Goal: Understand process/instructions: Learn how to perform a task or action

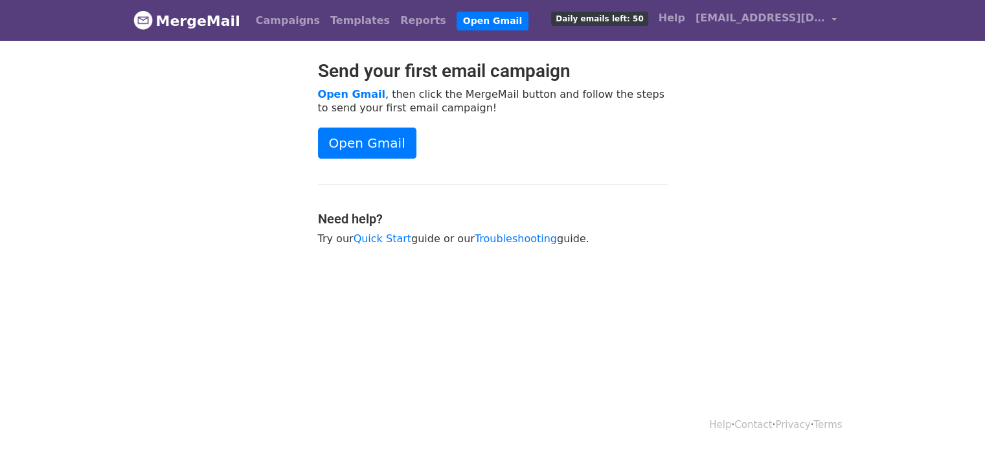
click at [434, 107] on p "Open Gmail , then click the MergeMail button and follow the steps to send your …" at bounding box center [493, 100] width 350 height 27
click at [492, 100] on p "Open Gmail , then click the MergeMail button and follow the steps to send your …" at bounding box center [493, 100] width 350 height 27
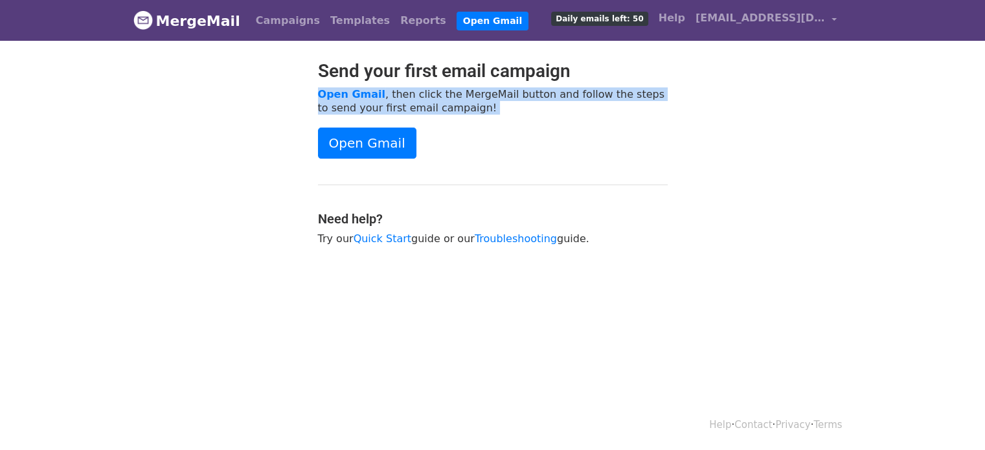
click at [492, 100] on p "Open Gmail , then click the MergeMail button and follow the steps to send your …" at bounding box center [493, 100] width 350 height 27
click at [431, 98] on p "Open Gmail , then click the MergeMail button and follow the steps to send your …" at bounding box center [493, 100] width 350 height 27
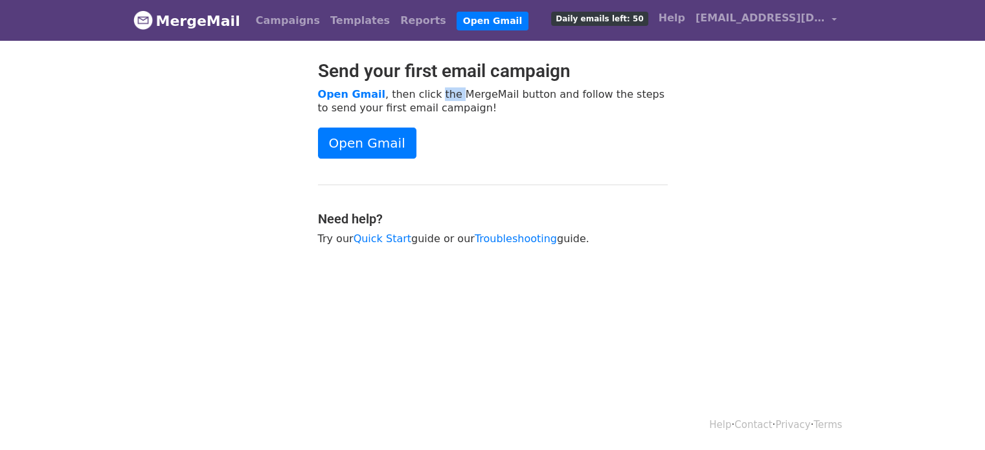
click at [431, 98] on p "Open Gmail , then click the MergeMail button and follow the steps to send your …" at bounding box center [493, 100] width 350 height 27
click at [478, 96] on p "Open Gmail , then click the MergeMail button and follow the steps to send your …" at bounding box center [493, 100] width 350 height 27
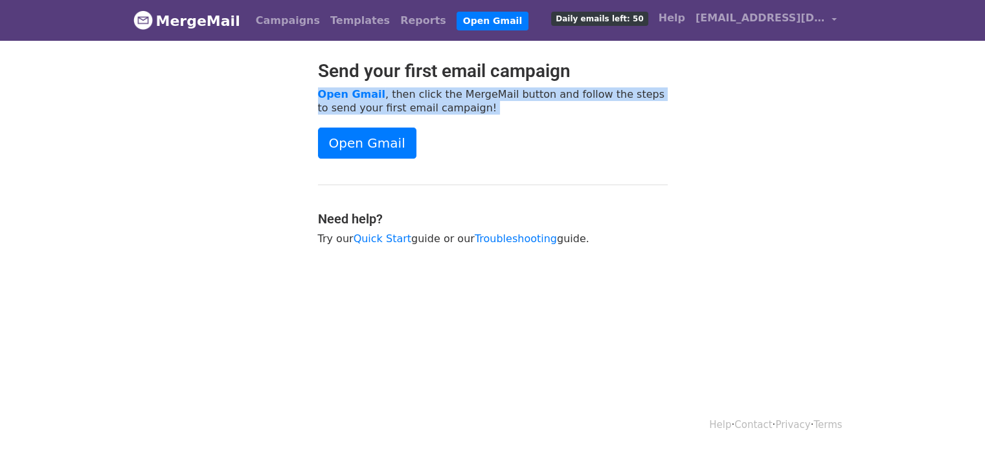
click at [478, 96] on p "Open Gmail , then click the MergeMail button and follow the steps to send your …" at bounding box center [493, 100] width 350 height 27
click at [487, 95] on p "Open Gmail , then click the MergeMail button and follow the steps to send your …" at bounding box center [493, 100] width 350 height 27
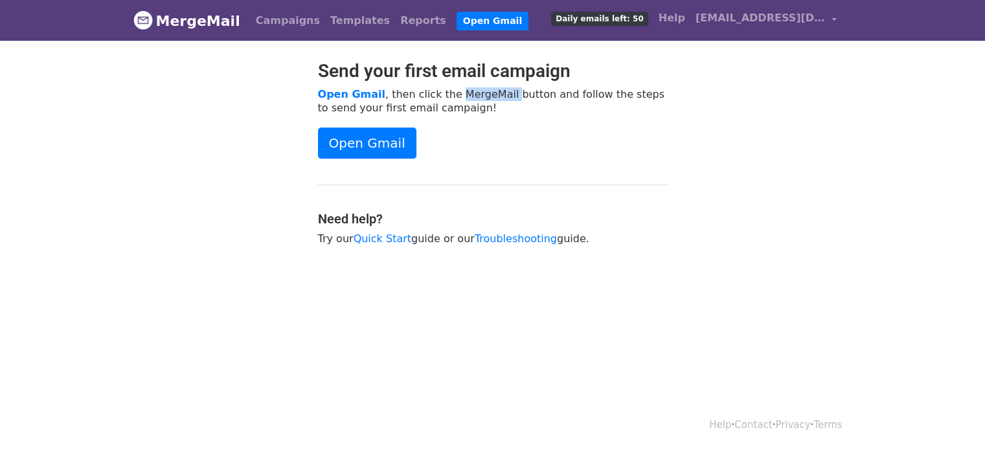
click at [487, 95] on p "Open Gmail , then click the MergeMail button and follow the steps to send your …" at bounding box center [493, 100] width 350 height 27
click at [479, 93] on p "Open Gmail , then click the MergeMail button and follow the steps to send your …" at bounding box center [493, 100] width 350 height 27
click at [505, 93] on p "Open Gmail , then click the MergeMail button and follow the steps to send your …" at bounding box center [493, 100] width 350 height 27
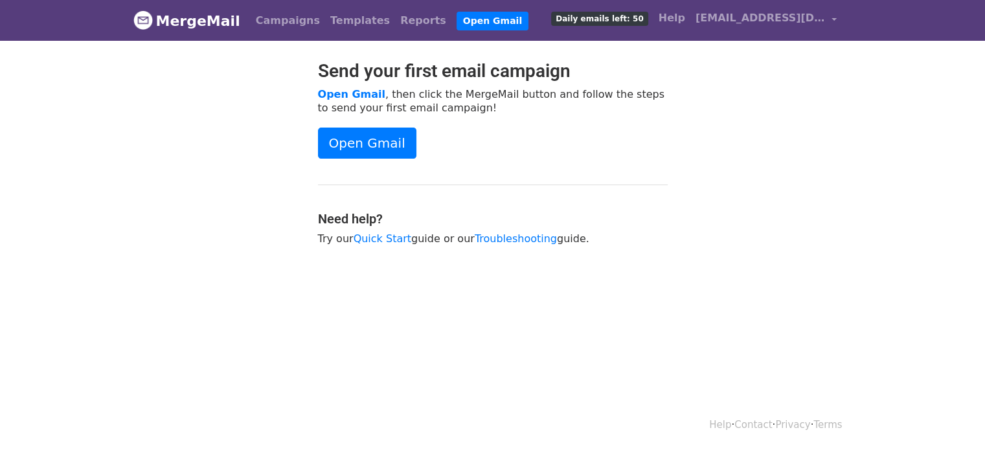
click at [466, 92] on p "Open Gmail , then click the MergeMail button and follow the steps to send your …" at bounding box center [493, 100] width 350 height 27
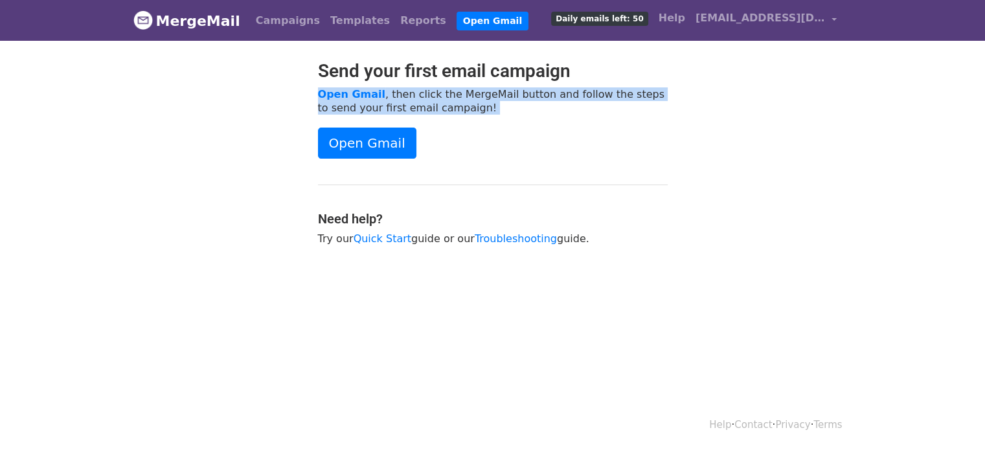
click at [466, 92] on p "Open Gmail , then click the MergeMail button and follow the steps to send your …" at bounding box center [493, 100] width 350 height 27
click at [494, 95] on p "Open Gmail , then click the MergeMail button and follow the steps to send your …" at bounding box center [493, 100] width 350 height 27
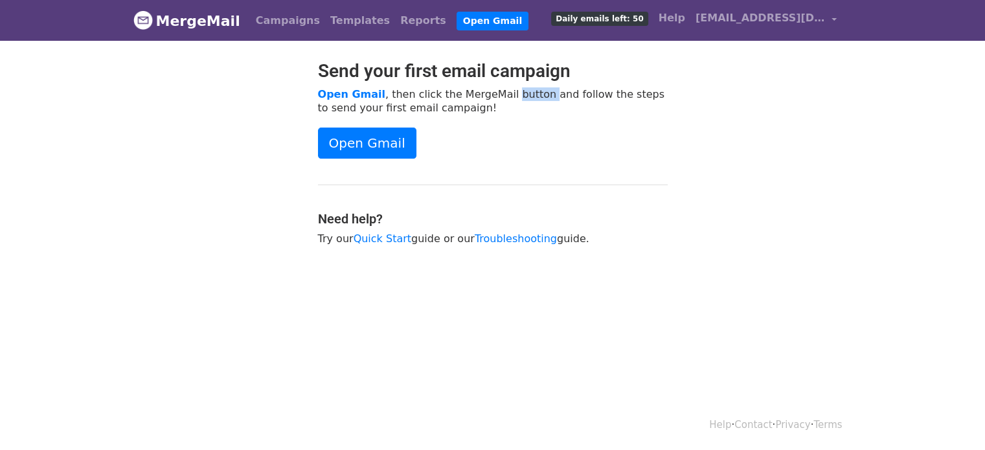
click at [494, 95] on p "Open Gmail , then click the MergeMail button and follow the steps to send your …" at bounding box center [493, 100] width 350 height 27
click at [458, 93] on p "Open Gmail , then click the MergeMail button and follow the steps to send your …" at bounding box center [493, 100] width 350 height 27
click at [790, 22] on span "[EMAIL_ADDRESS][DOMAIN_NAME]" at bounding box center [759, 18] width 129 height 16
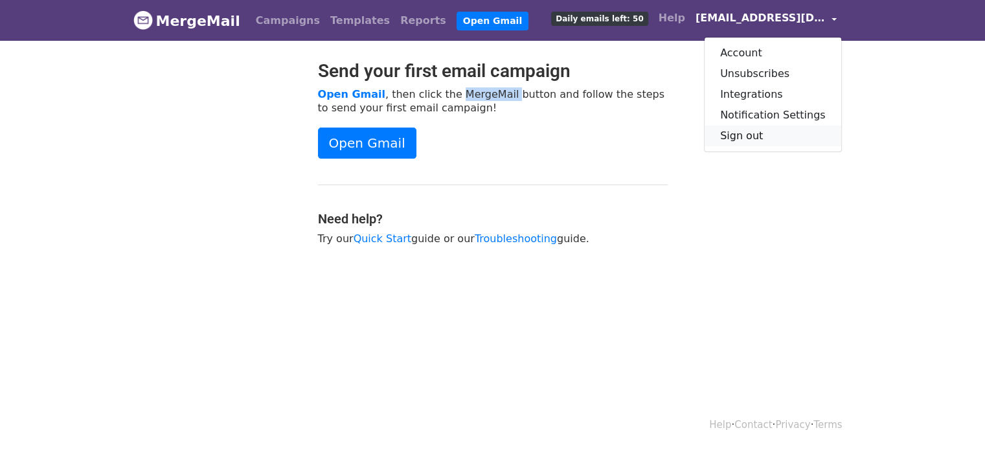
click at [761, 135] on link "Sign out" at bounding box center [772, 136] width 137 height 21
